Goal: Task Accomplishment & Management: Manage account settings

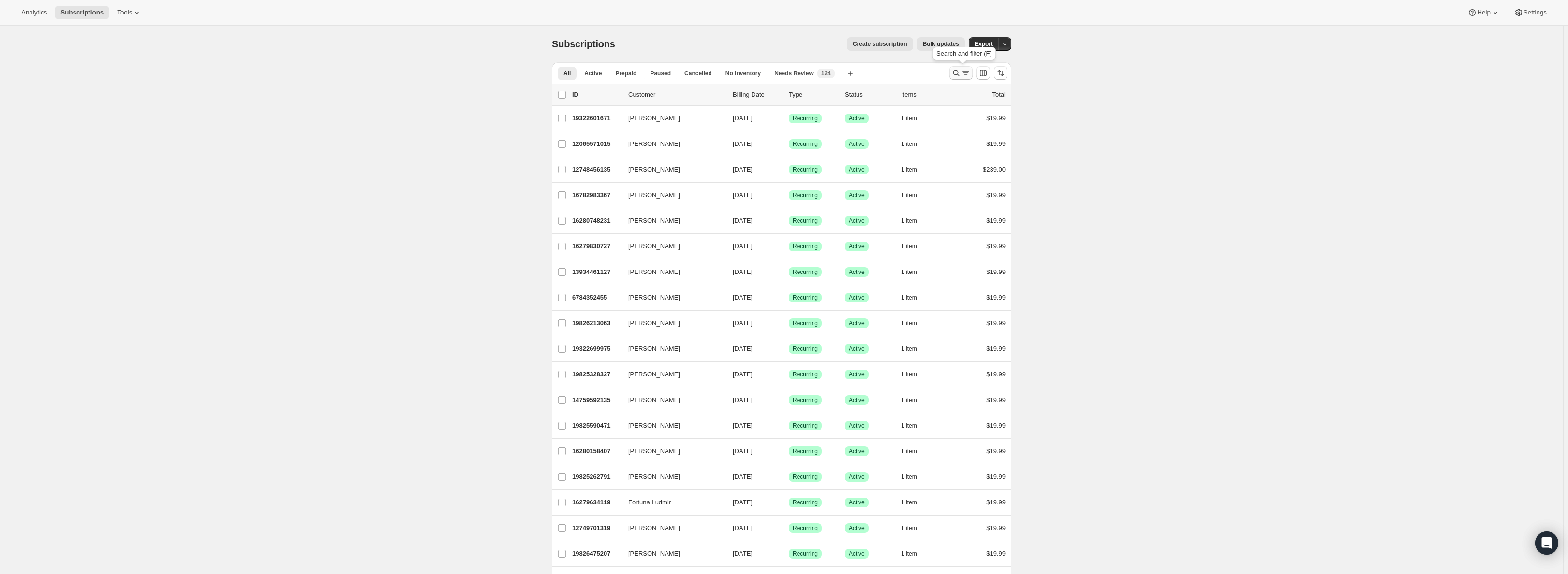
click at [957, 73] on icon "Search and filter results" at bounding box center [956, 73] width 10 height 10
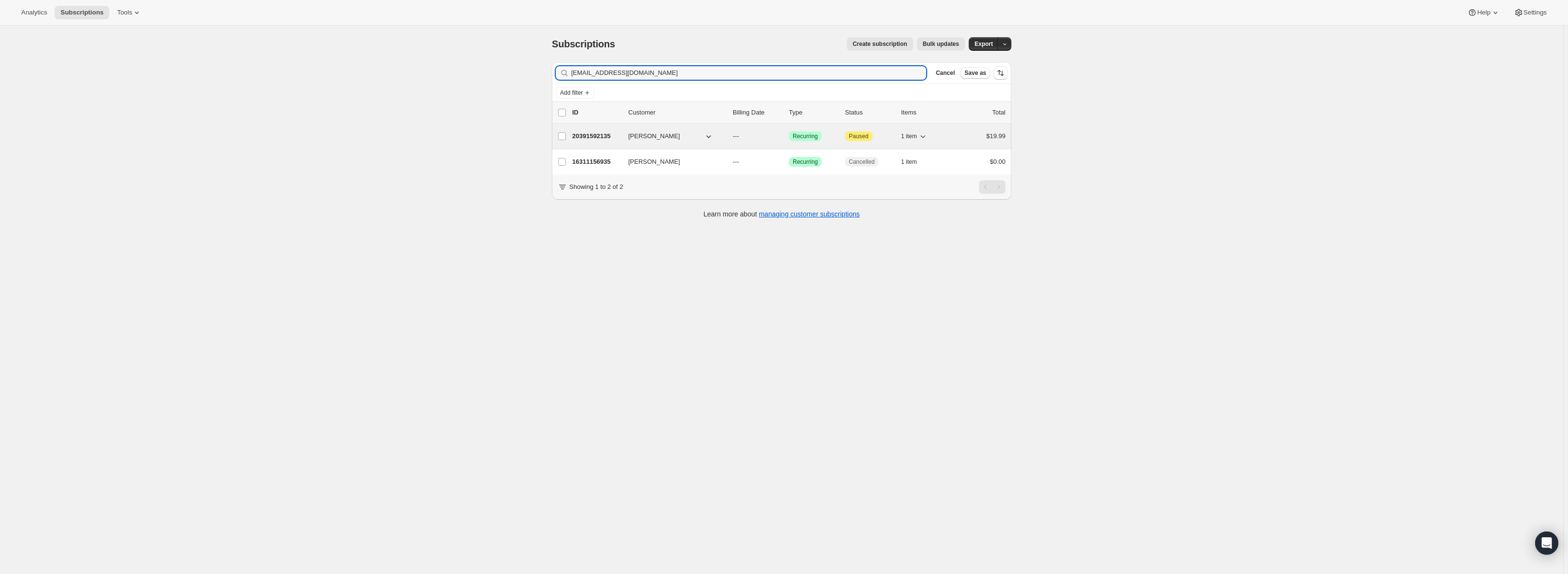
type input "[EMAIL_ADDRESS][DOMAIN_NAME]"
click at [591, 131] on p "20391592135" at bounding box center [596, 136] width 48 height 10
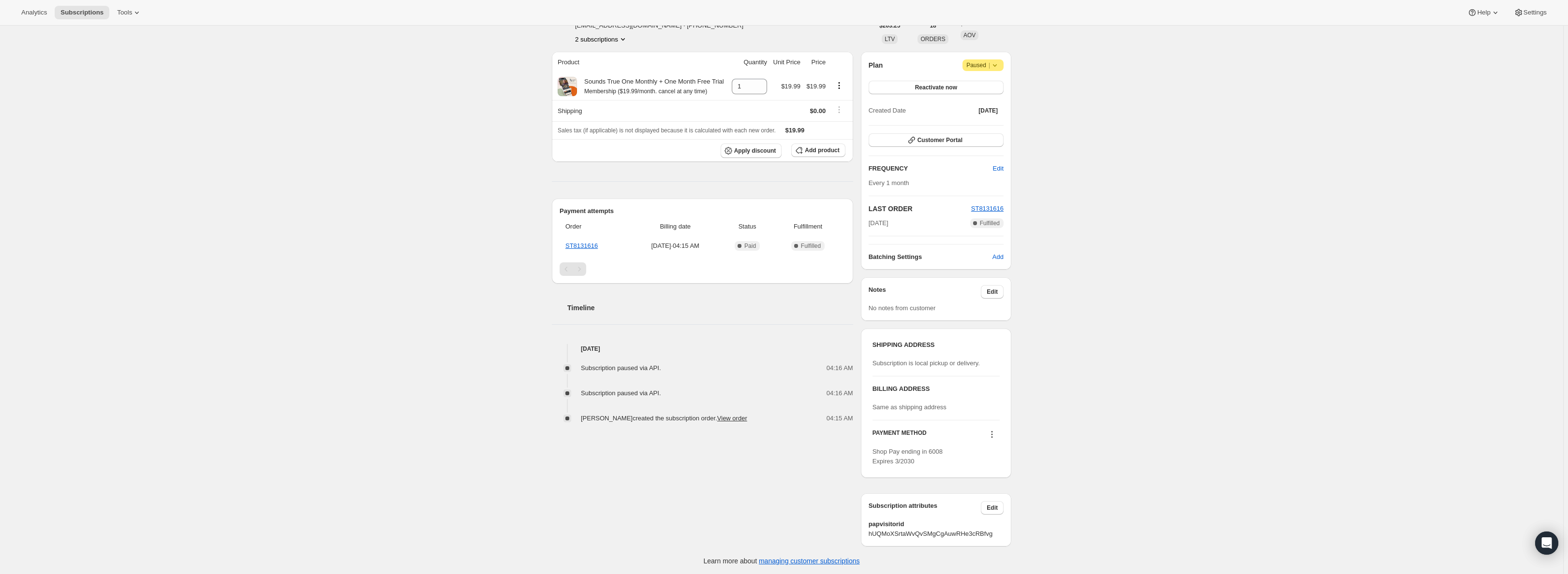
scroll to position [63, 0]
click at [1000, 67] on icon at bounding box center [995, 65] width 10 height 10
click at [994, 89] on button "Cancel subscription" at bounding box center [986, 84] width 60 height 15
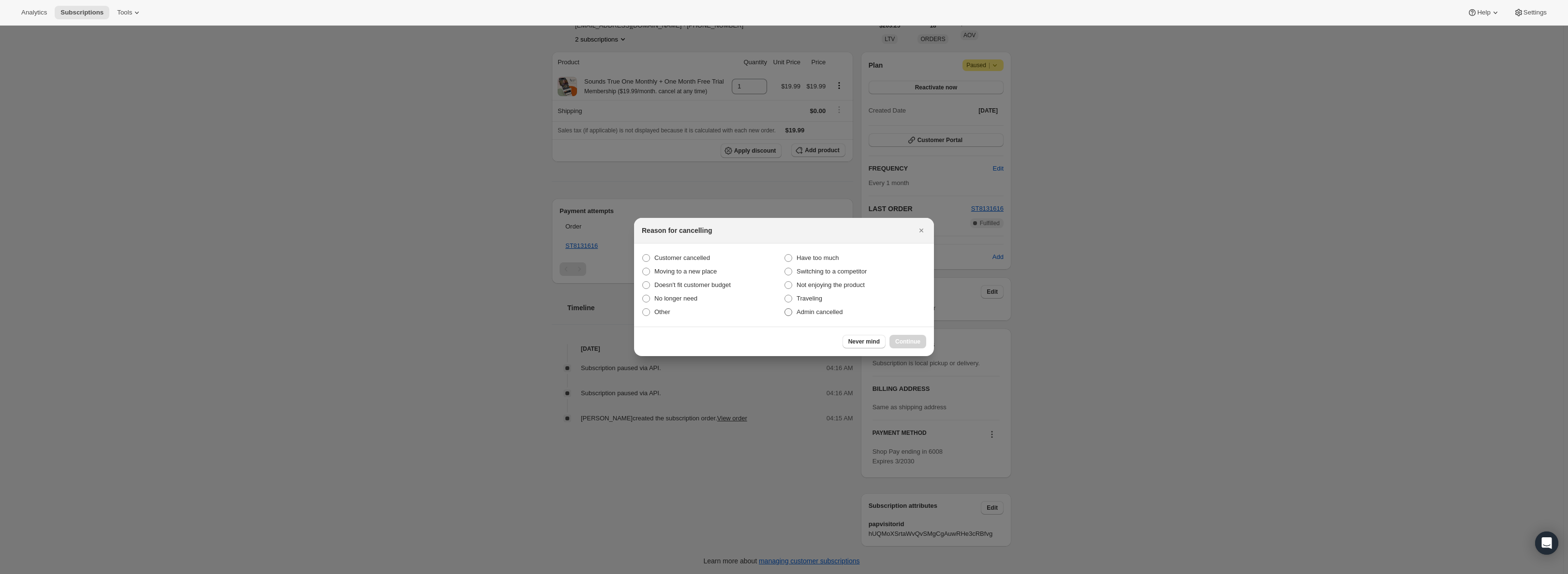
click at [817, 313] on span "Admin cancelled" at bounding box center [819, 312] width 46 height 7
click at [785, 309] on input "Admin cancelled" at bounding box center [785, 308] width 1 height 1
radio input "true"
click at [914, 341] on span "Continue" at bounding box center [907, 342] width 25 height 8
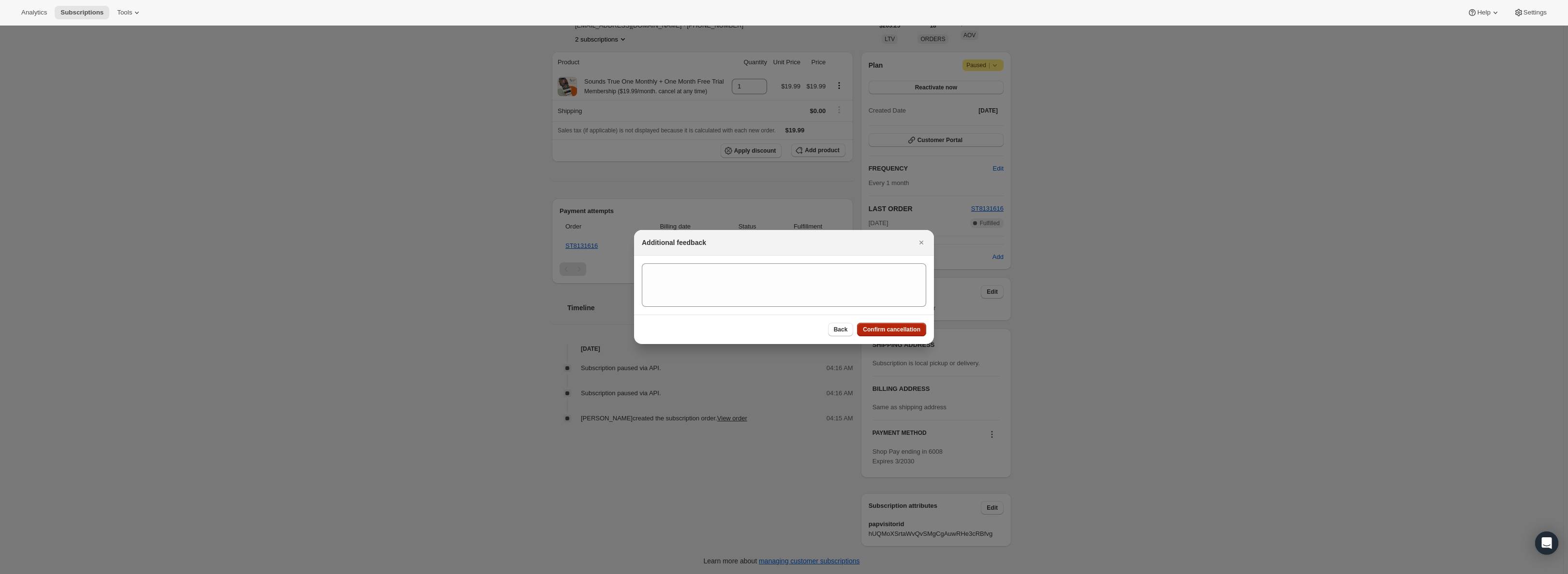
click at [901, 331] on span "Confirm cancellation" at bounding box center [891, 329] width 57 height 8
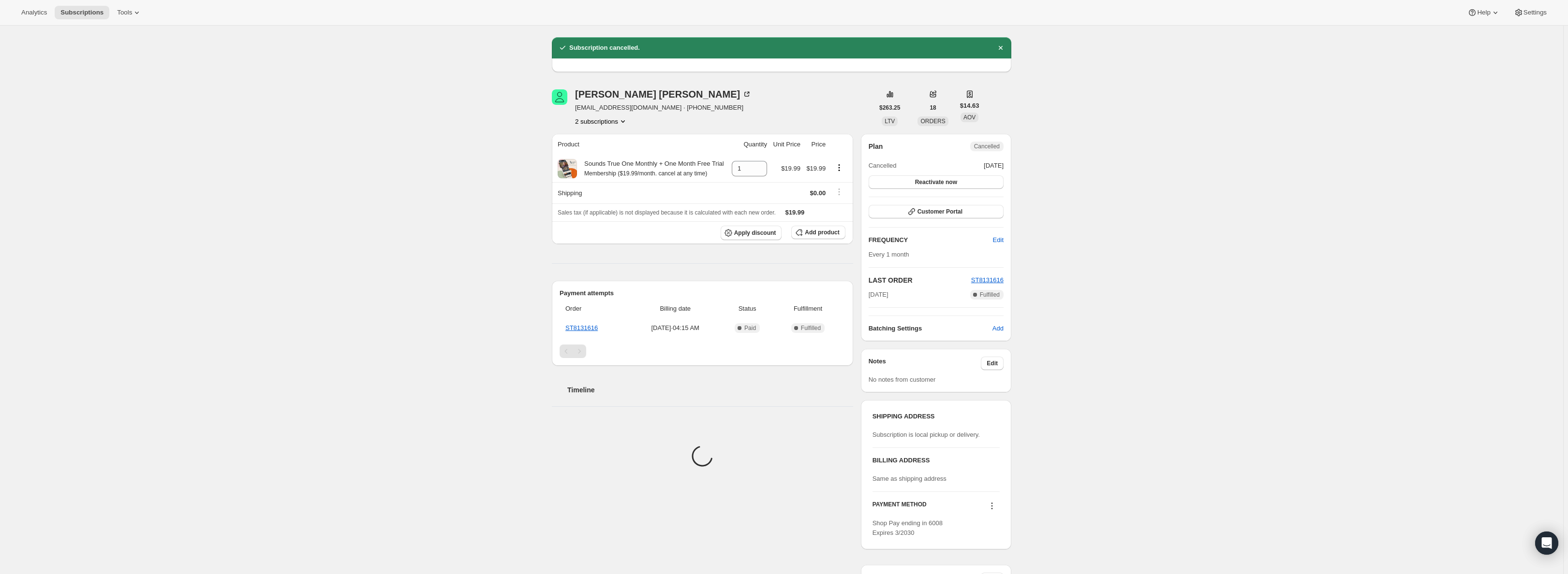
scroll to position [56, 0]
